Goal: Find specific page/section: Find specific page/section

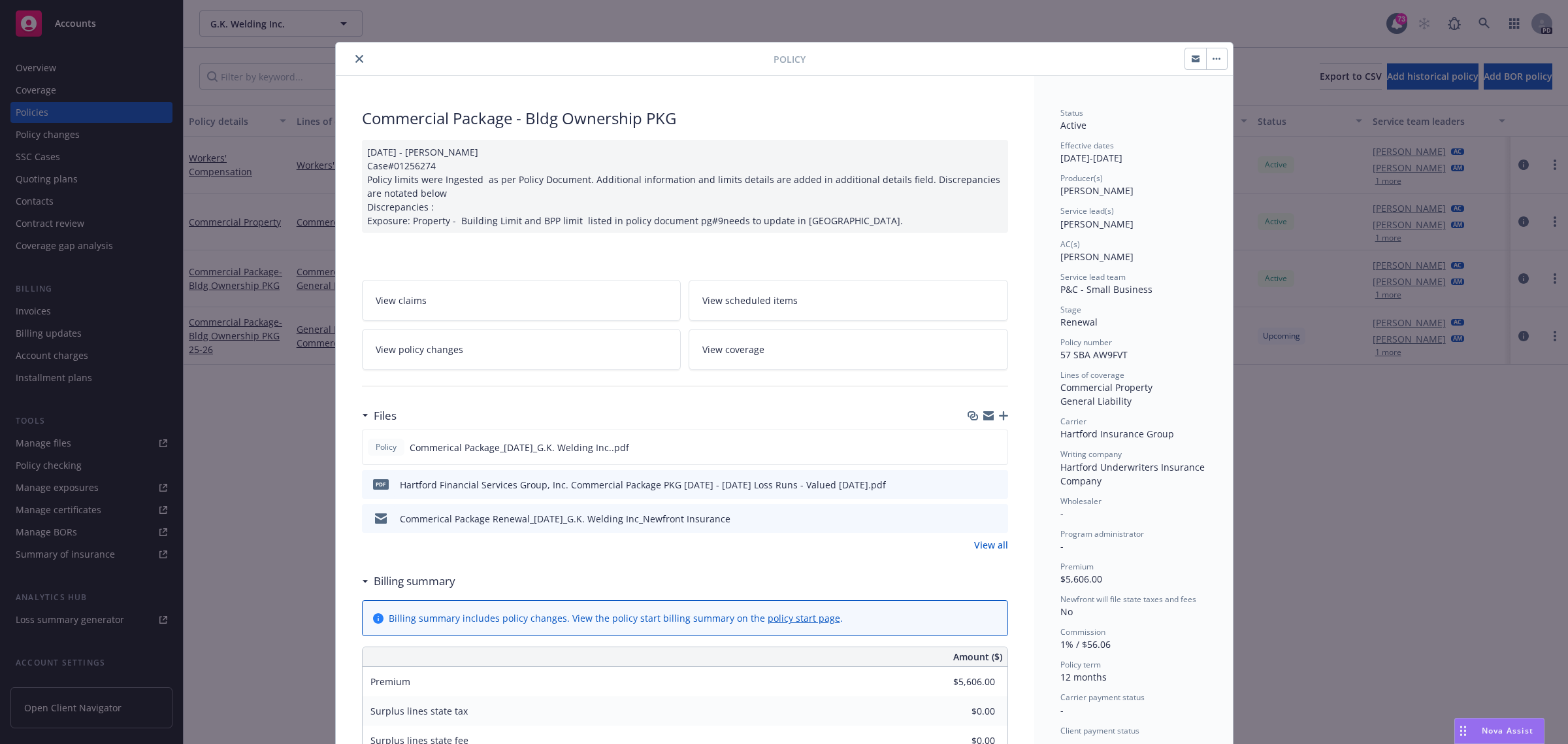
click at [355, 57] on icon "close" at bounding box center [359, 59] width 8 height 8
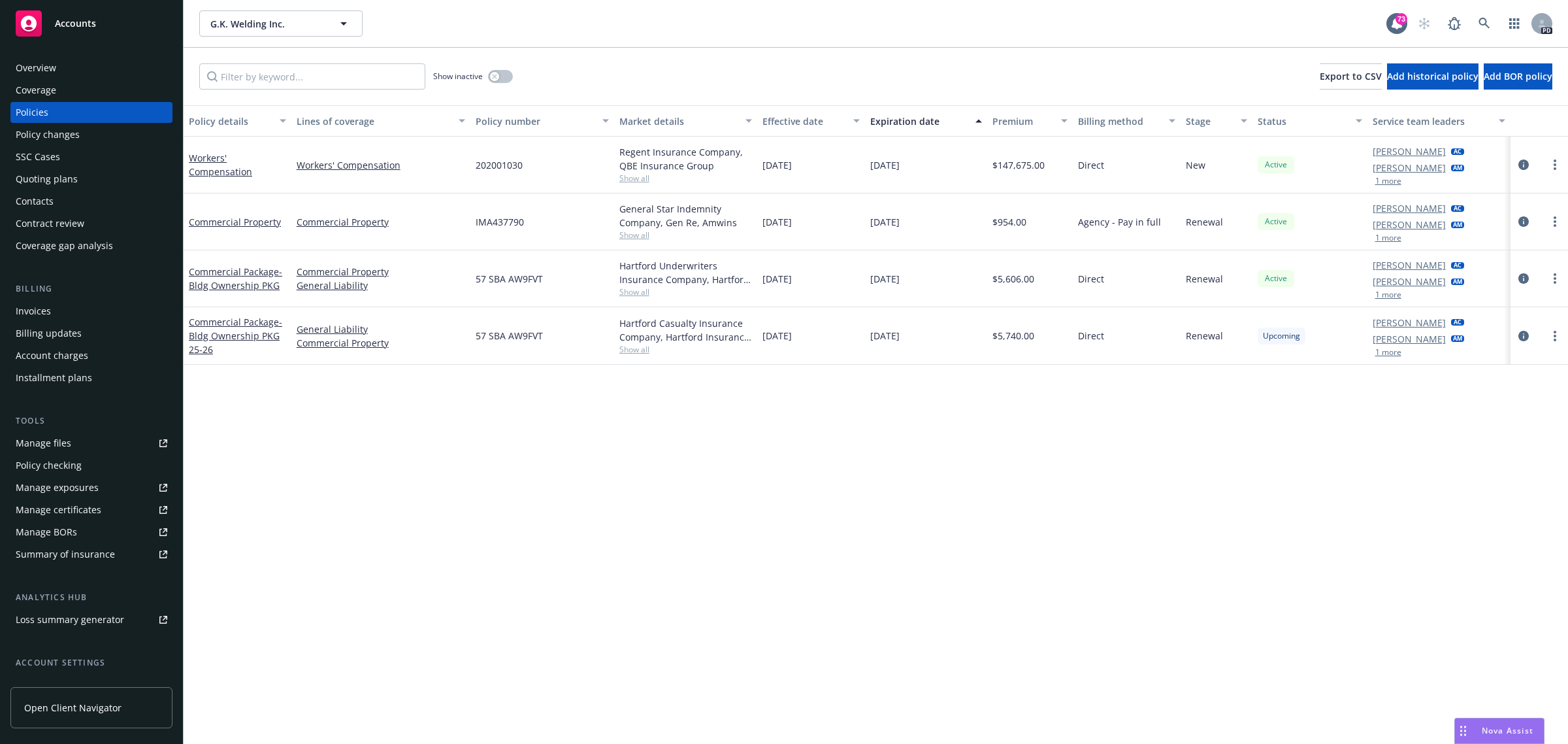
click at [73, 18] on span "Accounts" at bounding box center [75, 24] width 41 height 11
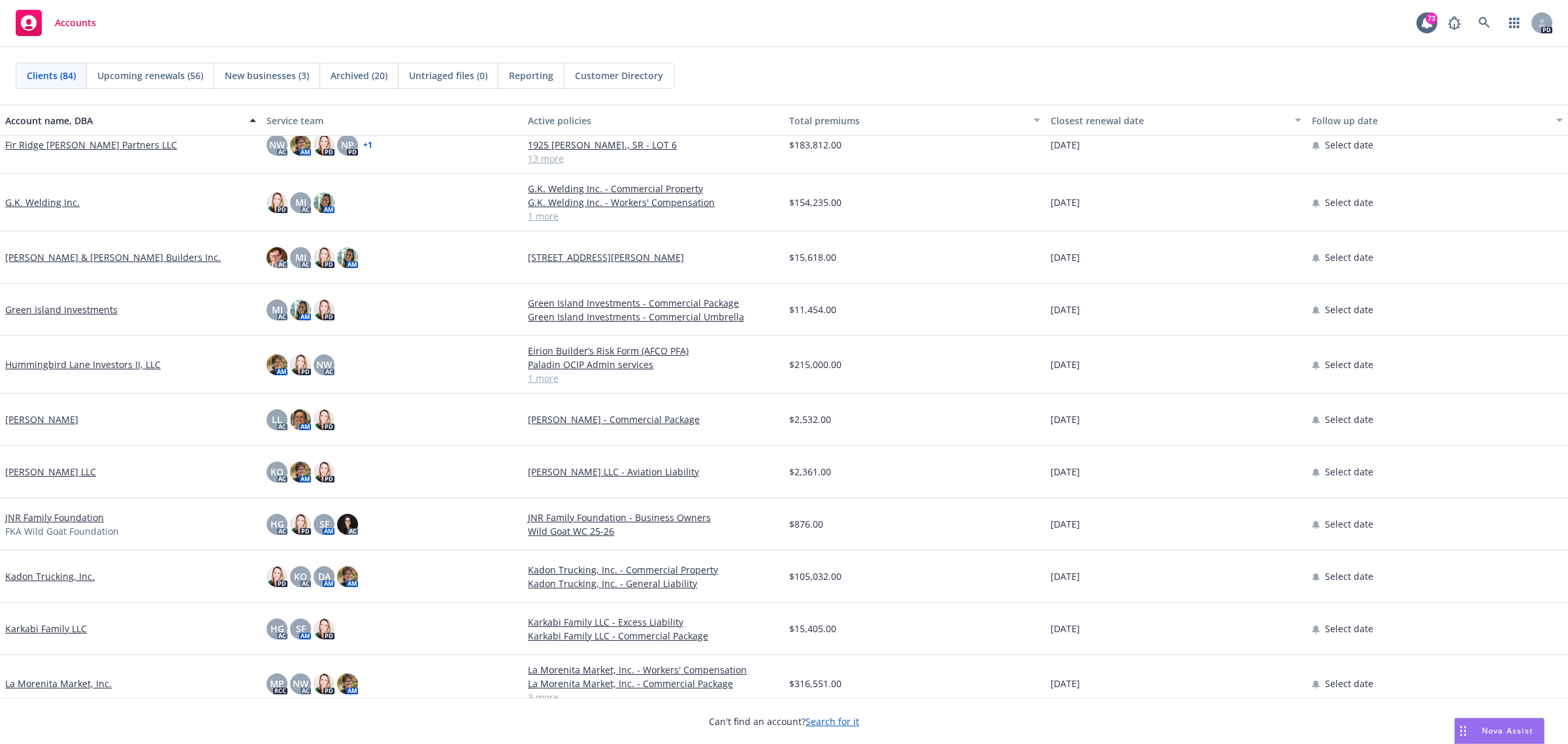
scroll to position [2288, 0]
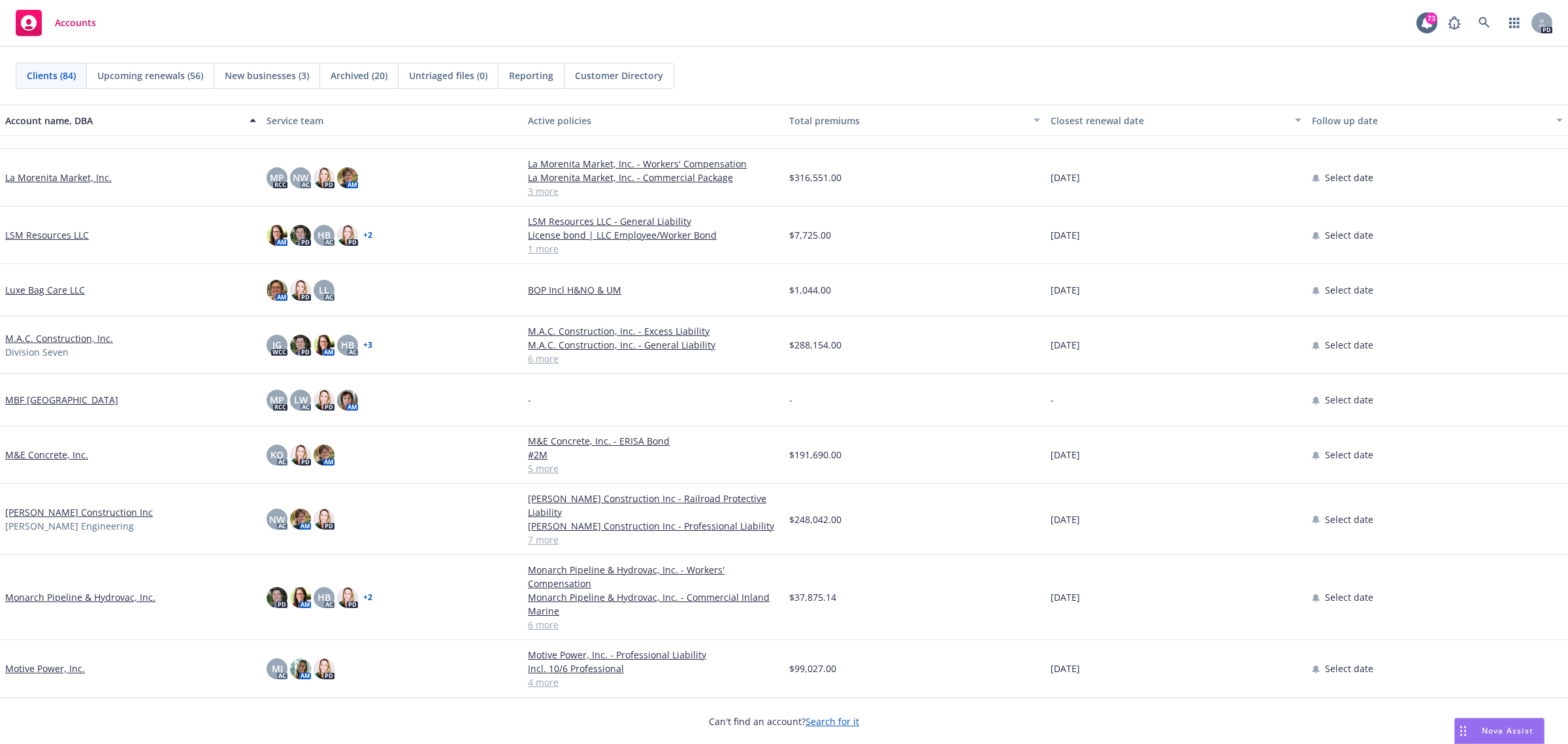
click at [49, 597] on link "Monarch Pipeline & Hydrovac, Inc." at bounding box center [80, 597] width 150 height 13
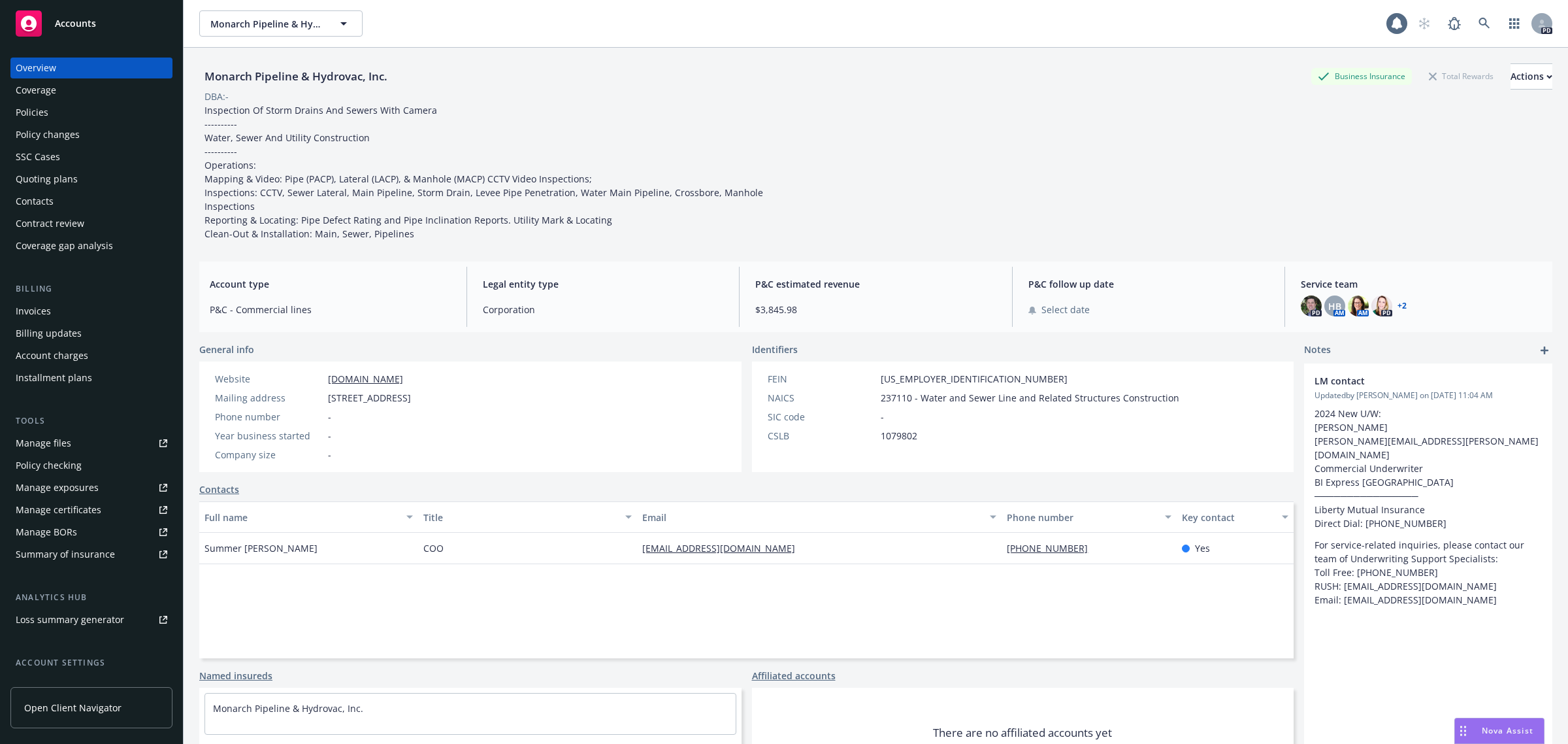
click at [42, 113] on div "Policies" at bounding box center [32, 112] width 33 height 21
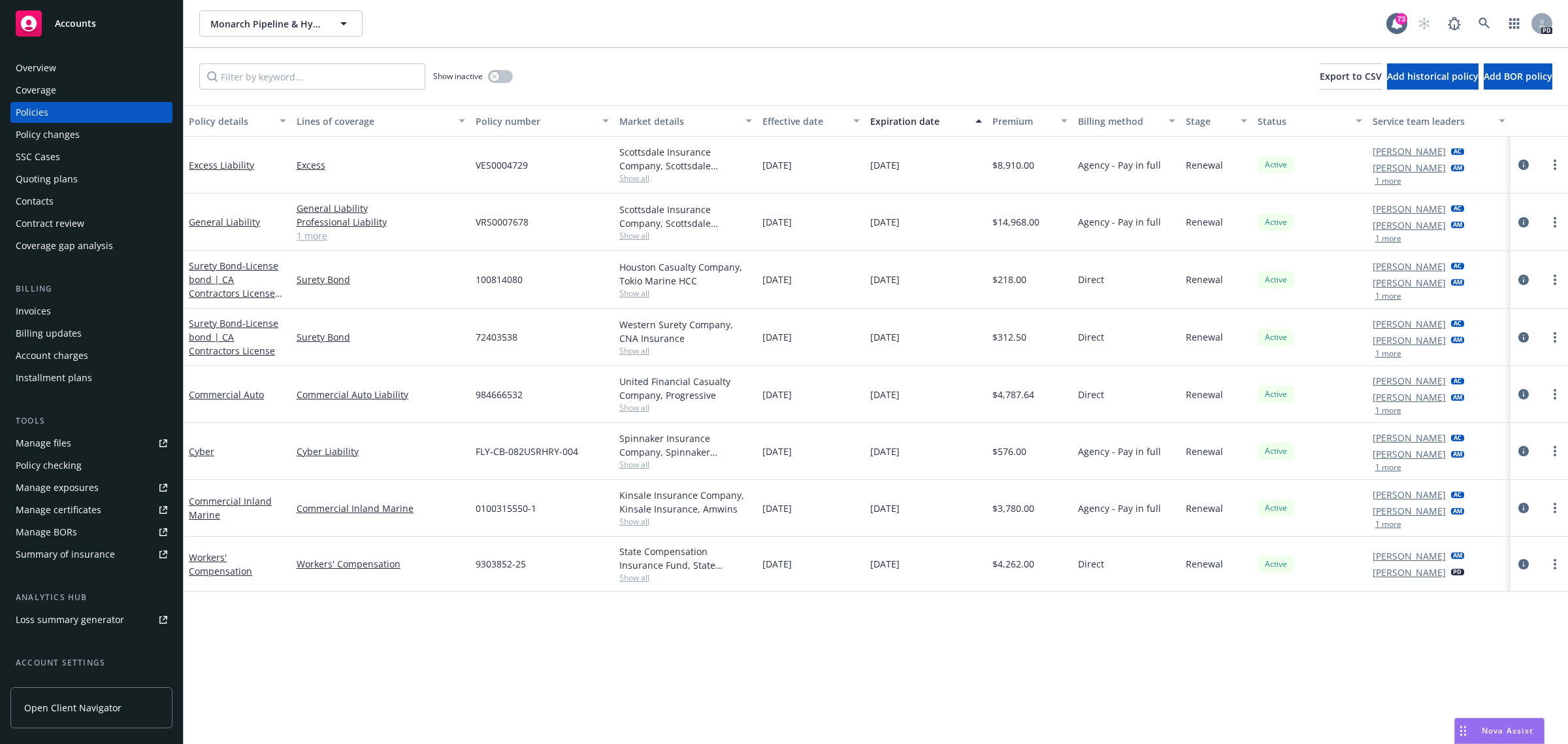
click at [83, 20] on span "Accounts" at bounding box center [75, 24] width 41 height 11
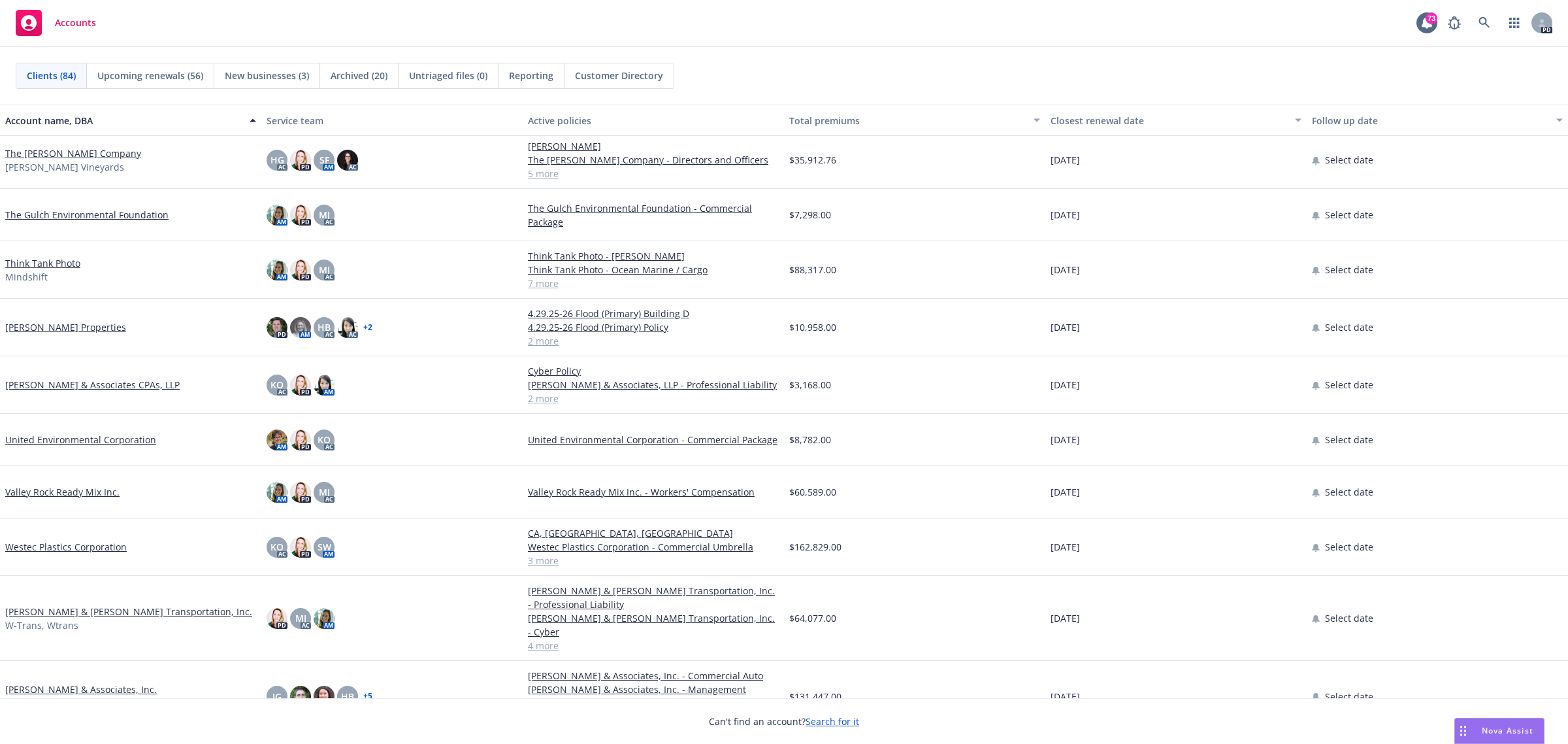
scroll to position [3887, 0]
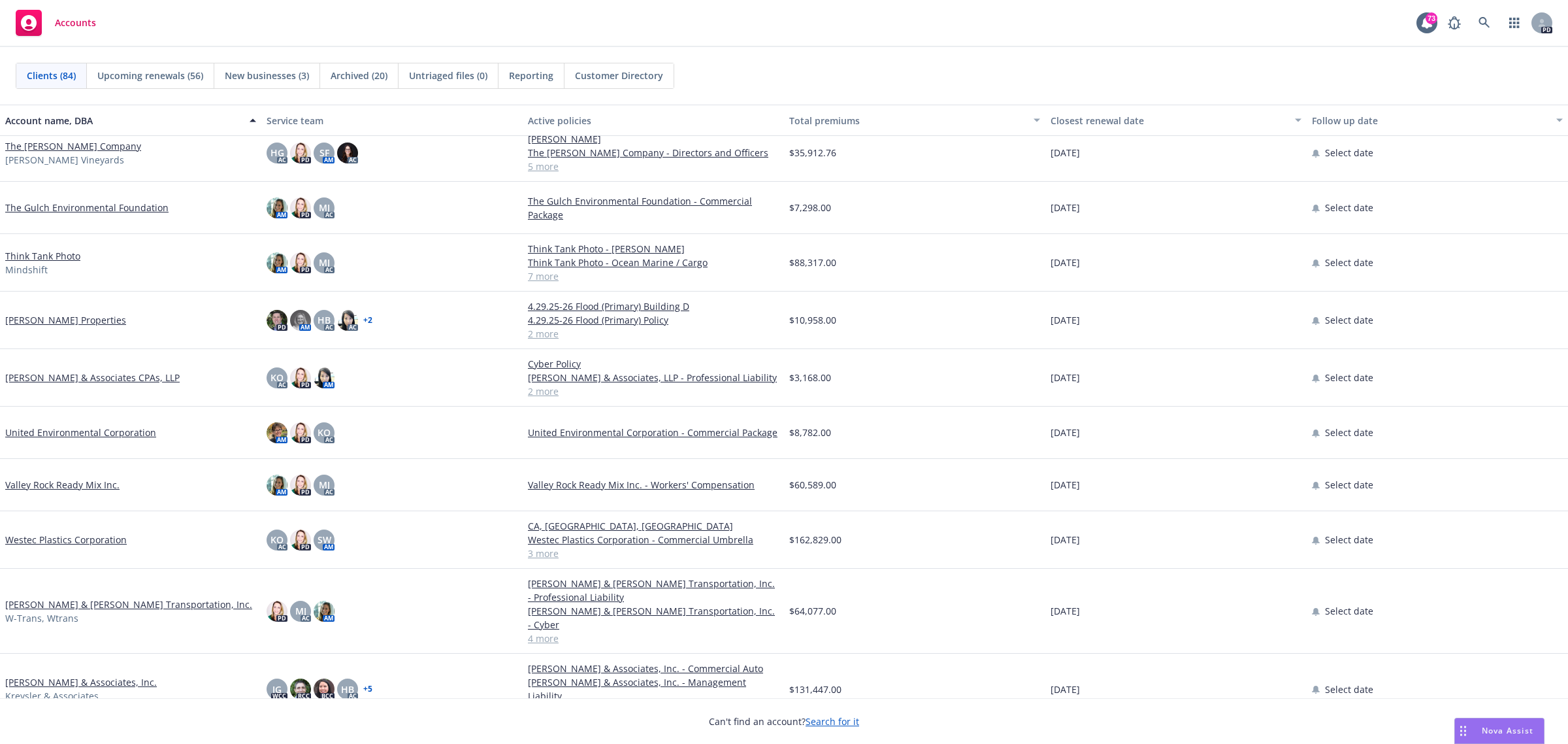
click at [36, 675] on link "[PERSON_NAME] & Associates, Inc." at bounding box center [81, 682] width 151 height 13
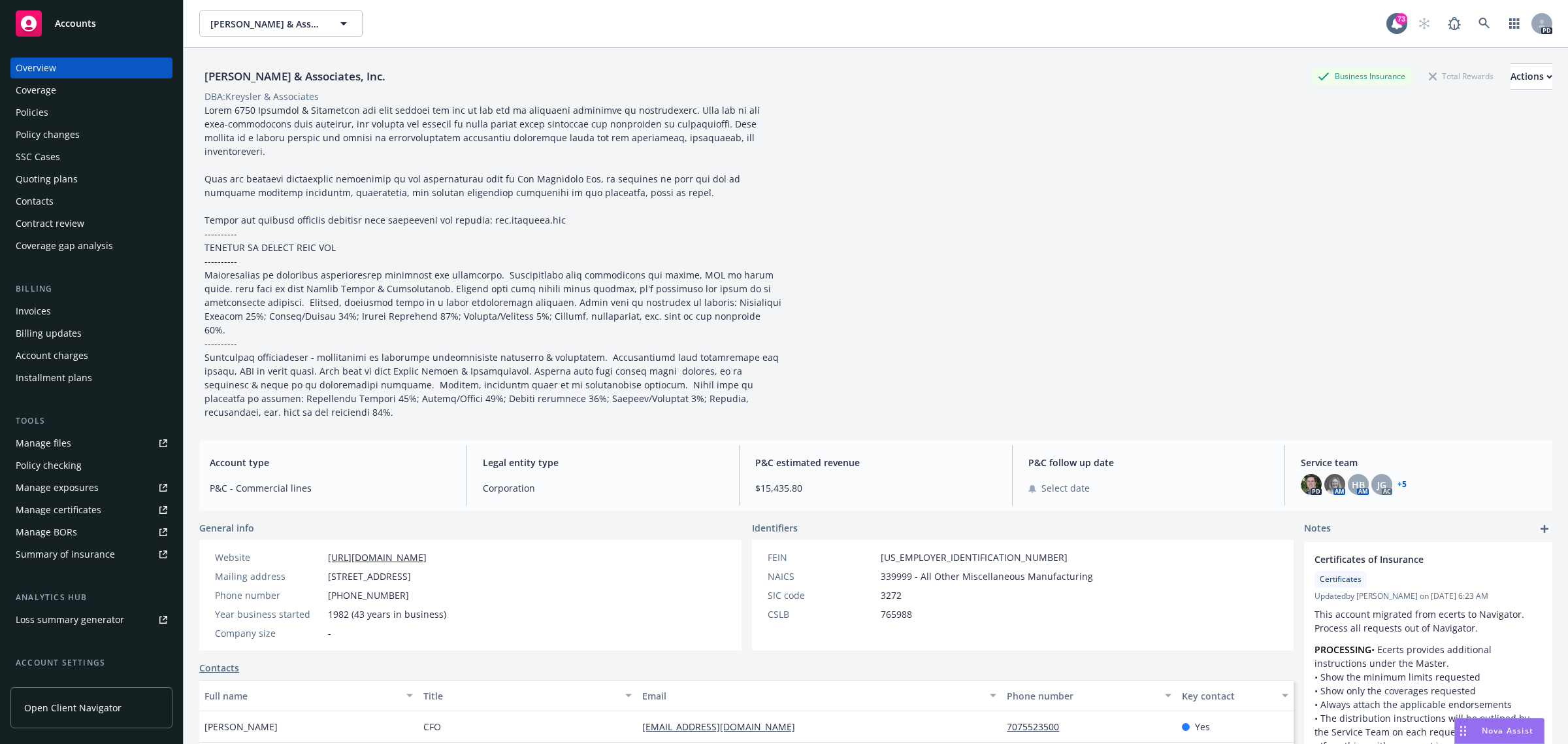
click at [22, 111] on div "Policies" at bounding box center [32, 112] width 33 height 21
